Goal: Complete application form

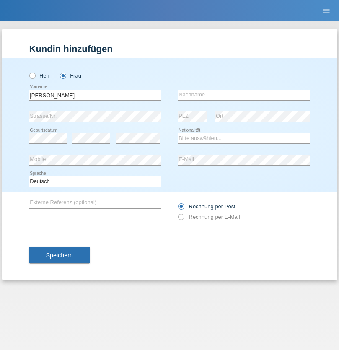
type input "[PERSON_NAME] [PERSON_NAME]"
click at [244, 95] on input "text" at bounding box center [244, 95] width 132 height 10
type input "[PERSON_NAME]"
select select "CH"
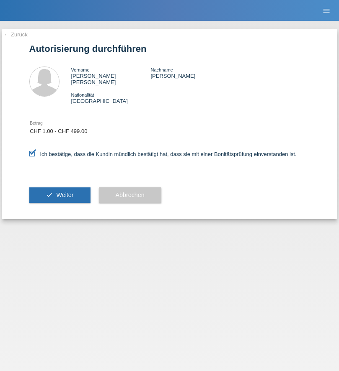
select select "1"
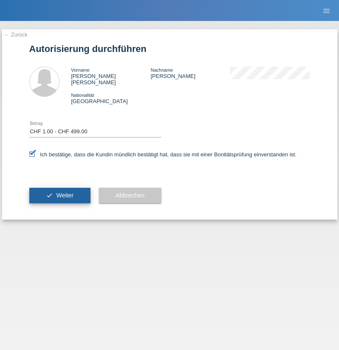
click at [59, 192] on span "Weiter" at bounding box center [64, 195] width 17 height 7
